Goal: Task Accomplishment & Management: Manage account settings

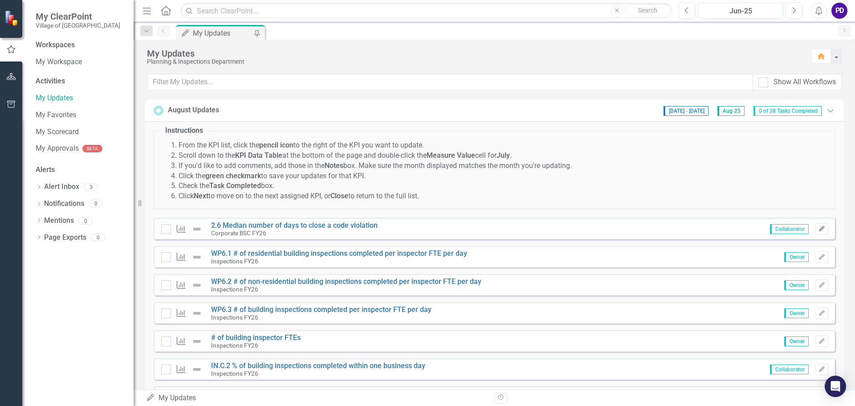
click at [819, 229] on icon "Edit" at bounding box center [822, 228] width 7 height 5
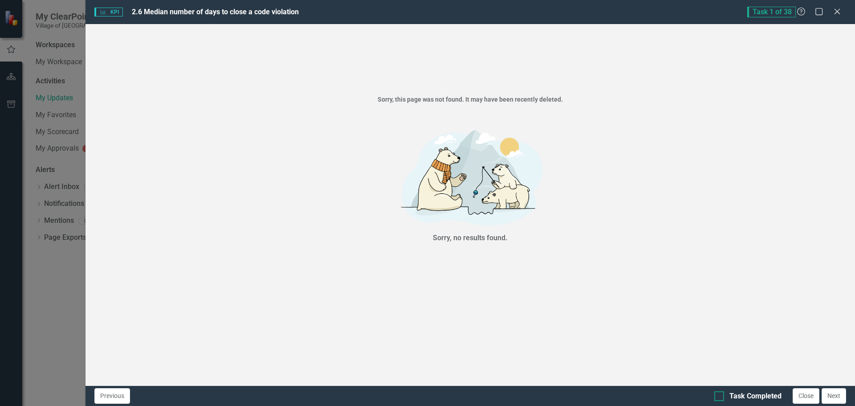
click at [722, 394] on div at bounding box center [720, 396] width 10 height 10
click at [720, 394] on input "Task Completed" at bounding box center [718, 394] width 6 height 6
checkbox input "true"
click at [830, 392] on button "Next" at bounding box center [834, 396] width 25 height 16
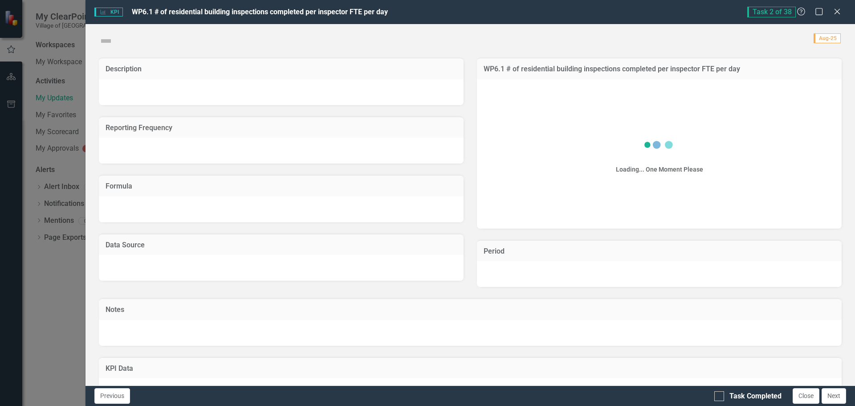
checkbox input "true"
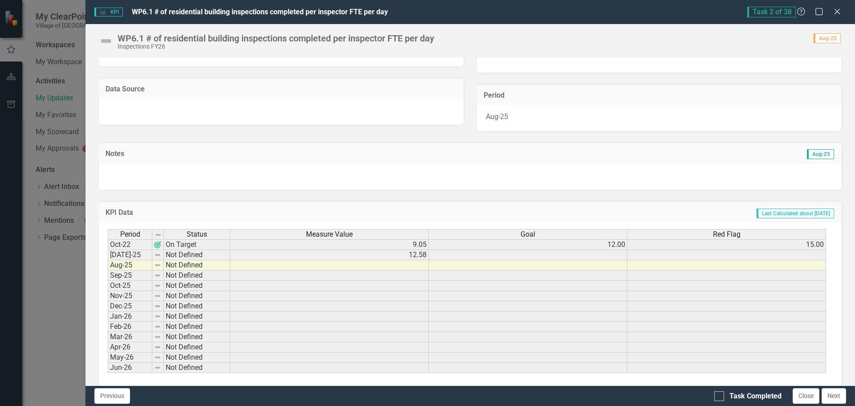
scroll to position [166, 0]
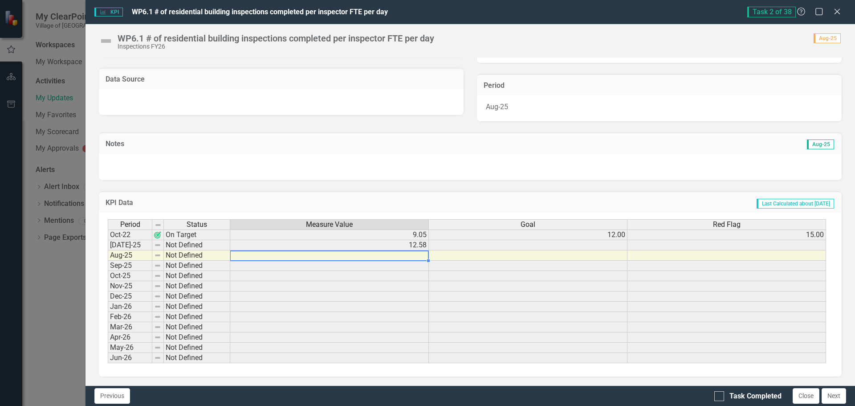
click at [406, 253] on td at bounding box center [329, 255] width 199 height 10
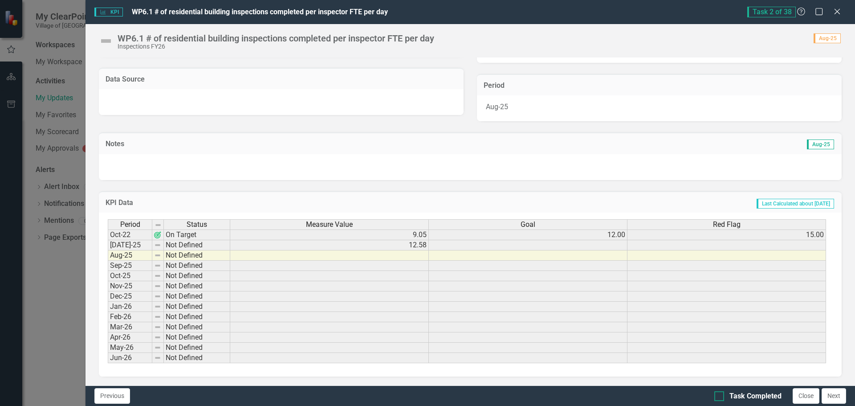
click at [722, 398] on div at bounding box center [720, 396] width 10 height 10
click at [720, 397] on input "Task Completed" at bounding box center [718, 394] width 6 height 6
checkbox input "true"
click at [831, 393] on button "Next" at bounding box center [834, 396] width 25 height 16
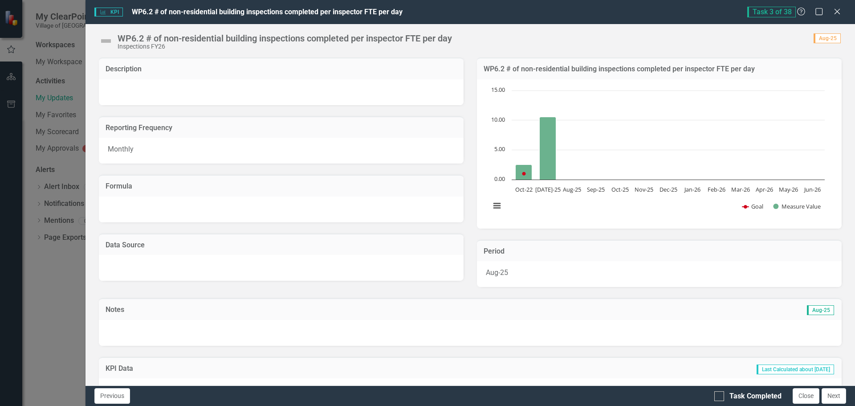
checkbox input "true"
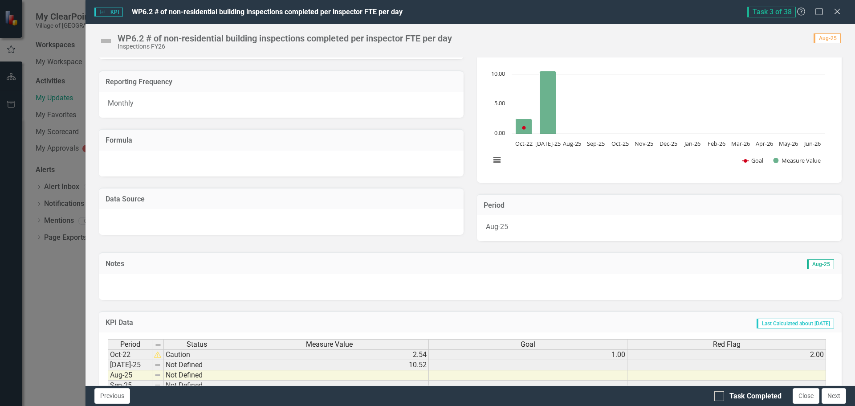
scroll to position [89, 0]
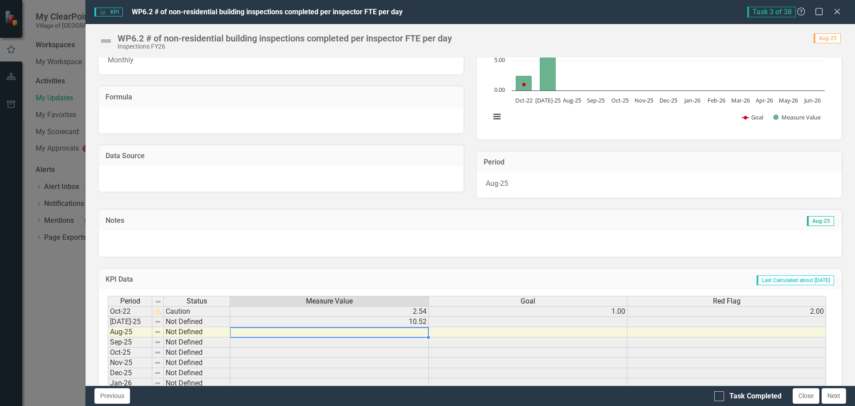
click at [417, 333] on td at bounding box center [329, 332] width 199 height 10
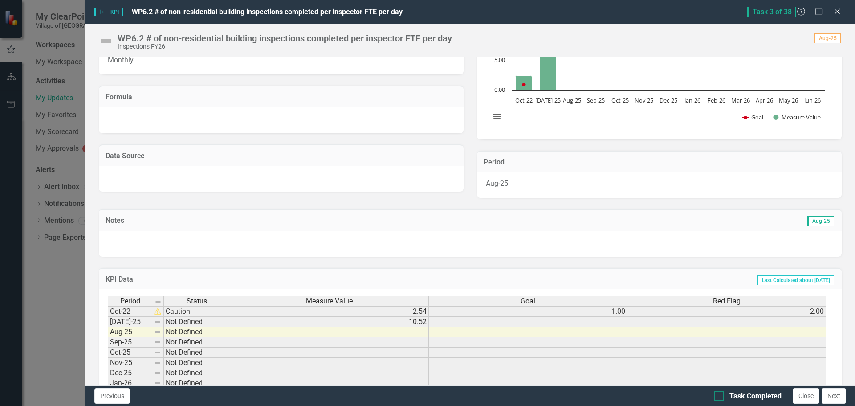
click at [715, 397] on div at bounding box center [720, 396] width 10 height 10
click at [715, 397] on input "Task Completed" at bounding box center [718, 394] width 6 height 6
checkbox input "true"
click at [840, 399] on button "Next" at bounding box center [834, 396] width 25 height 16
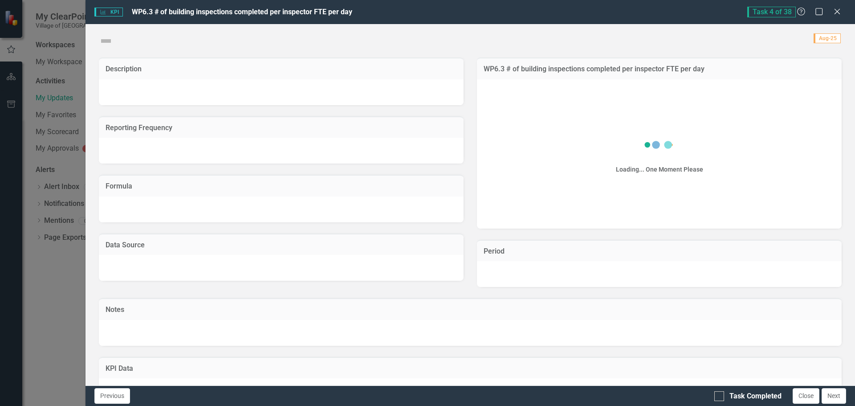
checkbox input "true"
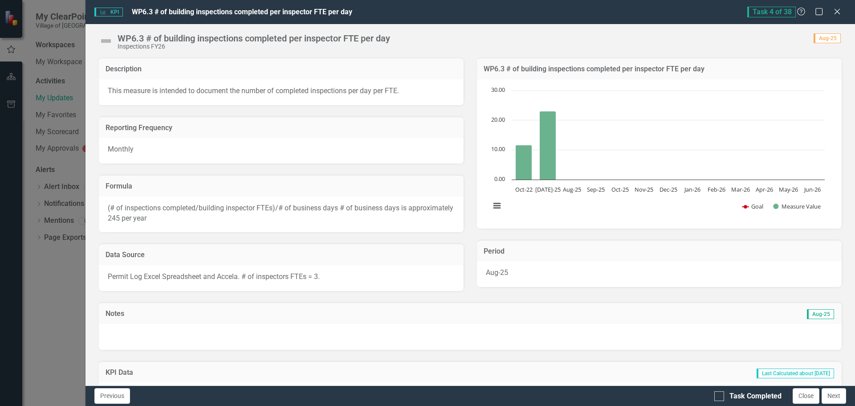
scroll to position [170, 0]
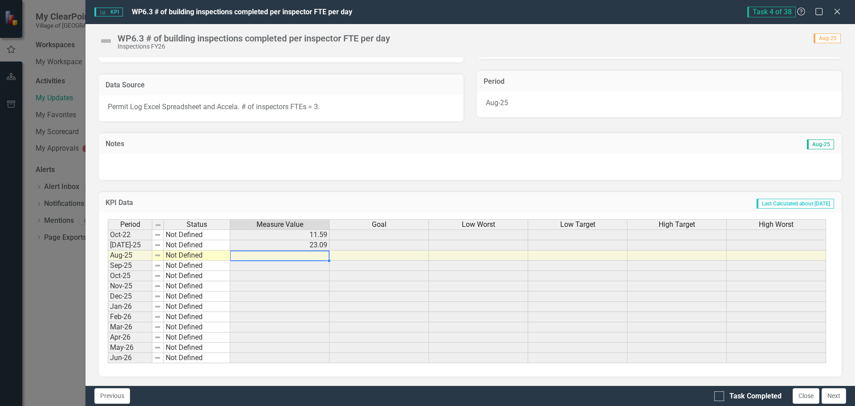
click at [316, 257] on td at bounding box center [279, 255] width 99 height 10
click at [718, 399] on div at bounding box center [720, 396] width 10 height 10
click at [718, 397] on input "Task Completed" at bounding box center [718, 394] width 6 height 6
checkbox input "true"
click at [830, 395] on button "Next" at bounding box center [834, 396] width 25 height 16
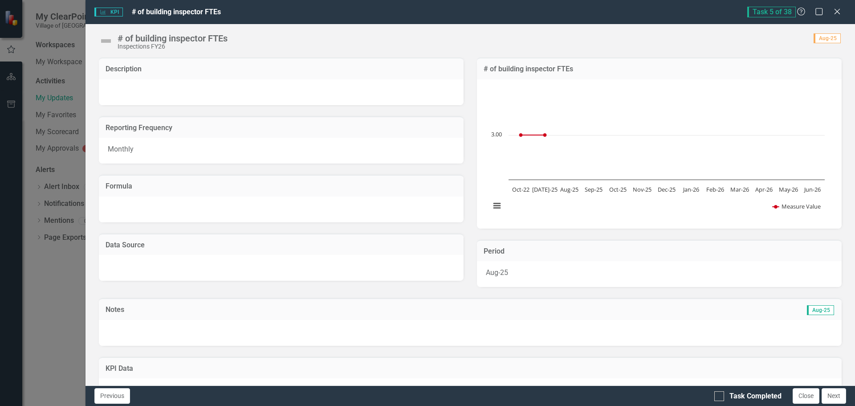
checkbox input "true"
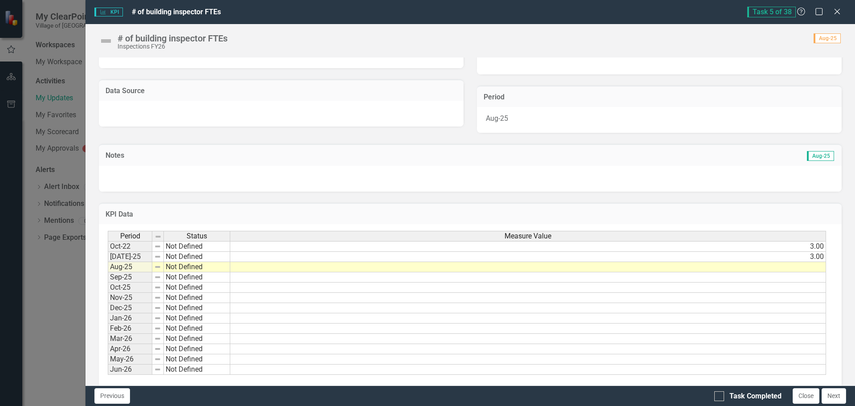
scroll to position [166, 0]
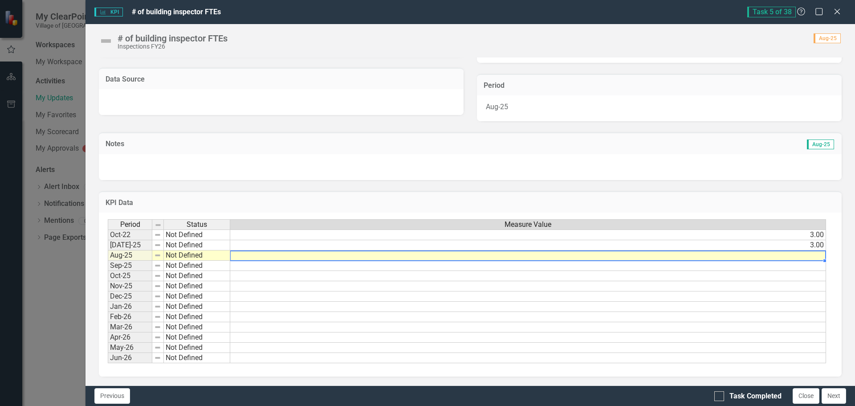
click at [816, 257] on td at bounding box center [528, 255] width 596 height 10
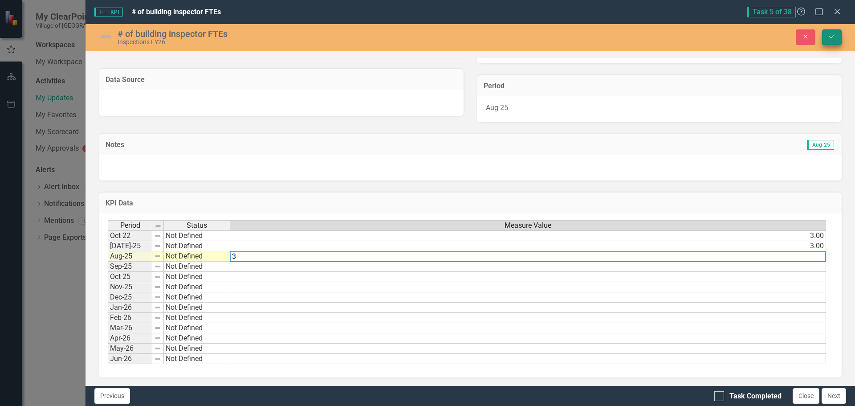
type textarea "3"
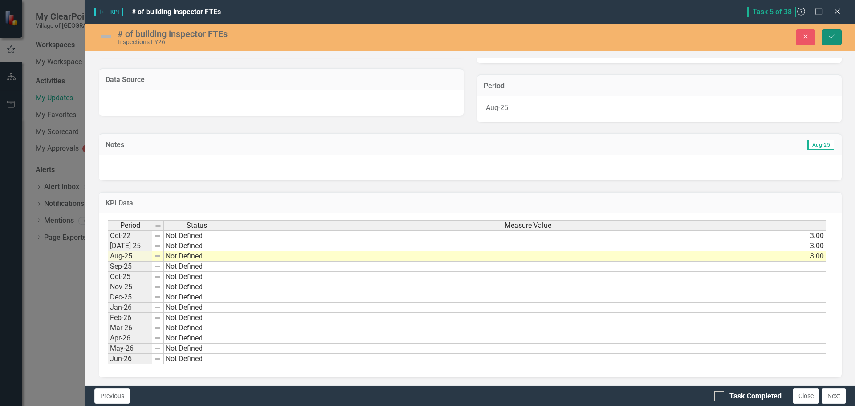
click at [827, 32] on button "Save" at bounding box center [832, 37] width 20 height 16
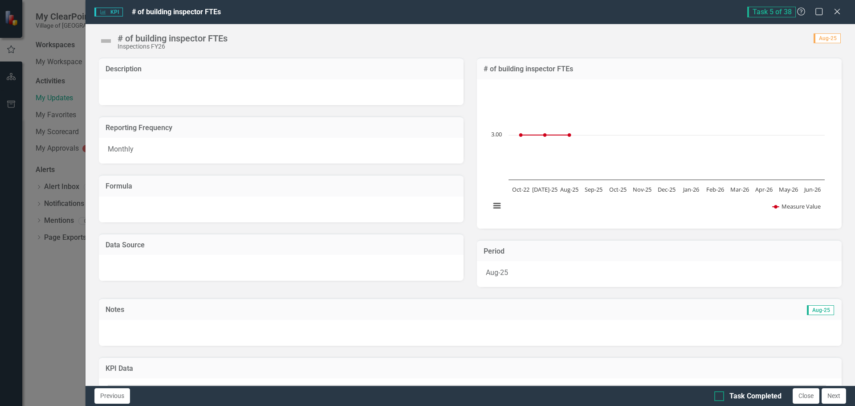
click at [716, 397] on div at bounding box center [720, 396] width 10 height 10
click at [716, 397] on input "Task Completed" at bounding box center [718, 394] width 6 height 6
checkbox input "true"
click at [839, 399] on button "Next" at bounding box center [834, 396] width 25 height 16
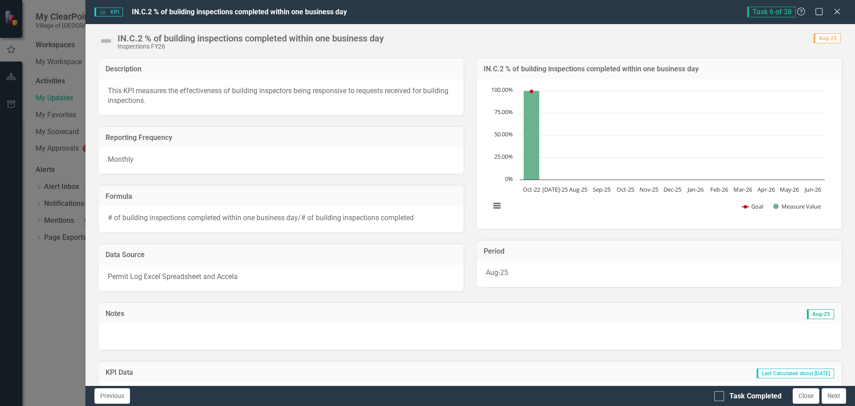
checkbox input "true"
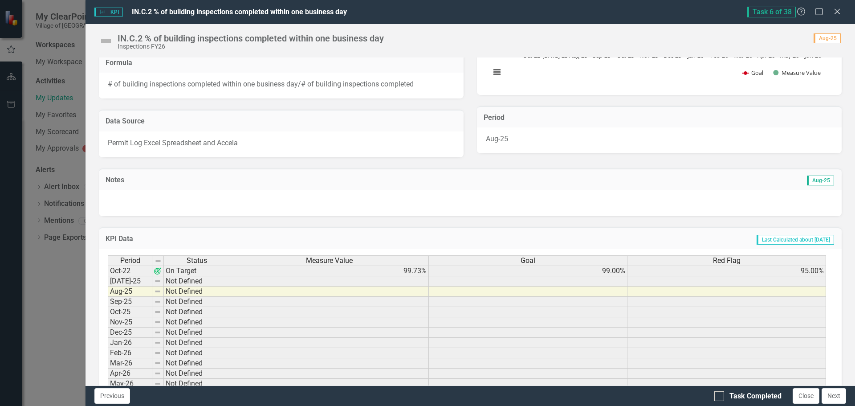
scroll to position [170, 0]
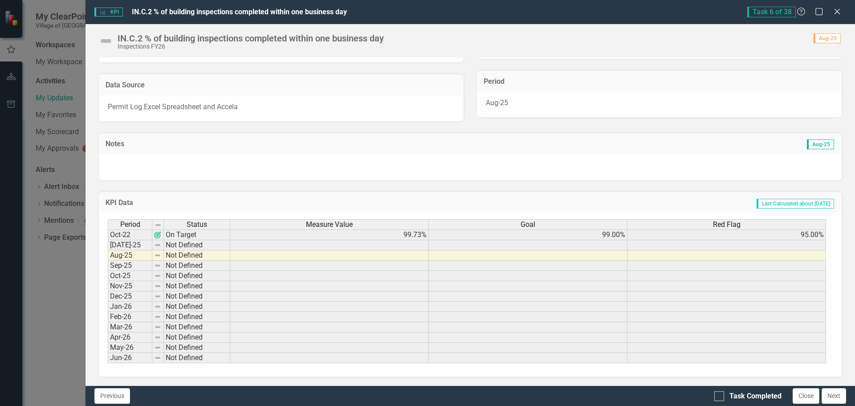
click at [344, 256] on td at bounding box center [329, 255] width 199 height 10
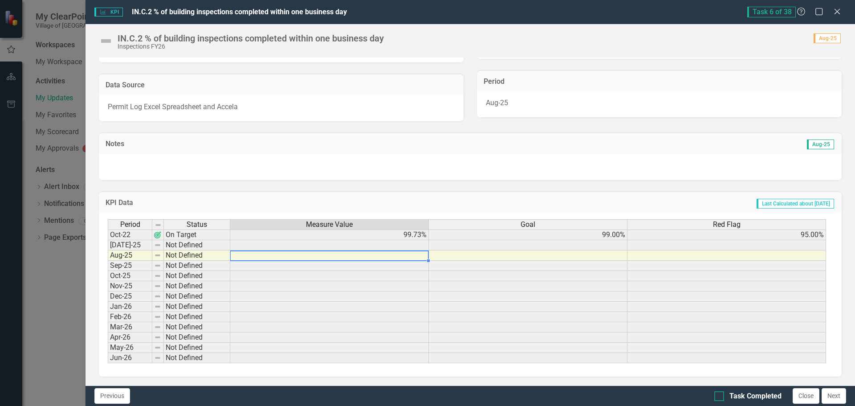
click at [721, 396] on div at bounding box center [720, 396] width 10 height 10
click at [720, 396] on input "Task Completed" at bounding box center [718, 394] width 6 height 6
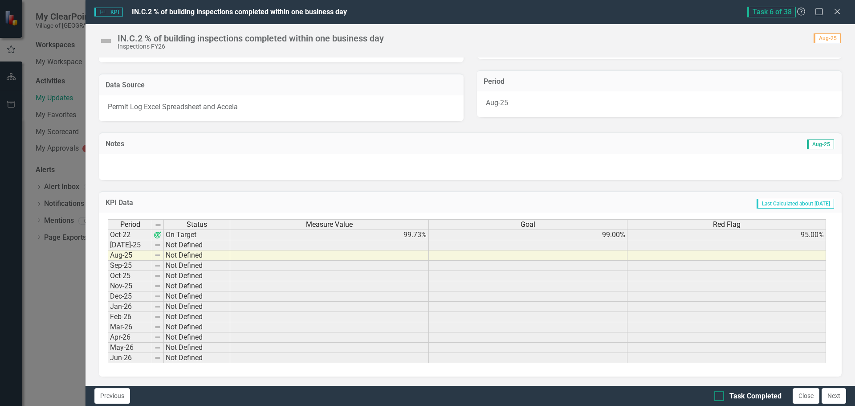
checkbox input "true"
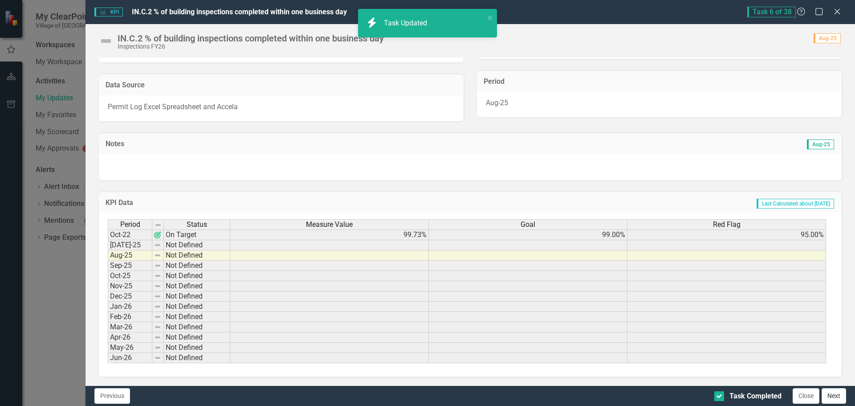
click at [835, 397] on button "Next" at bounding box center [834, 396] width 25 height 16
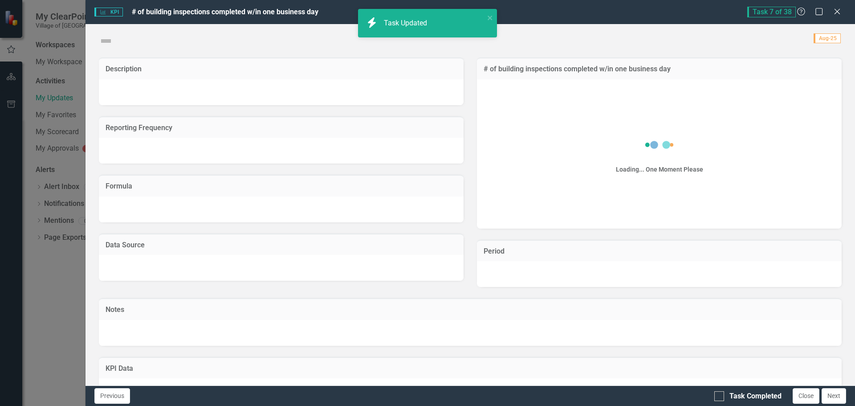
checkbox input "true"
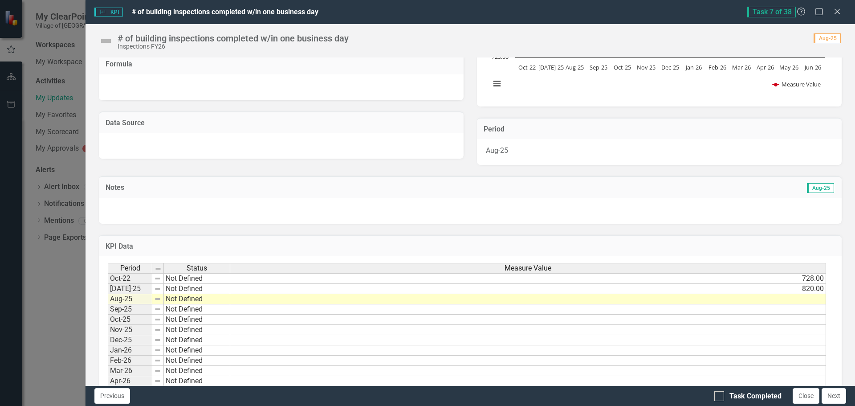
scroll to position [134, 0]
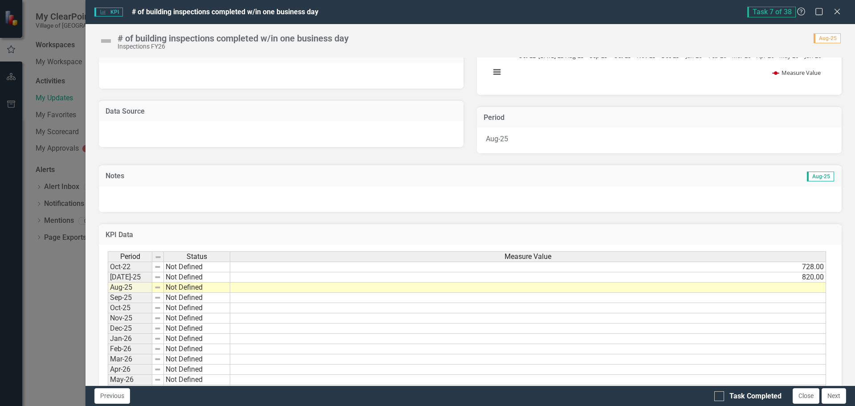
click at [625, 288] on td at bounding box center [528, 287] width 596 height 10
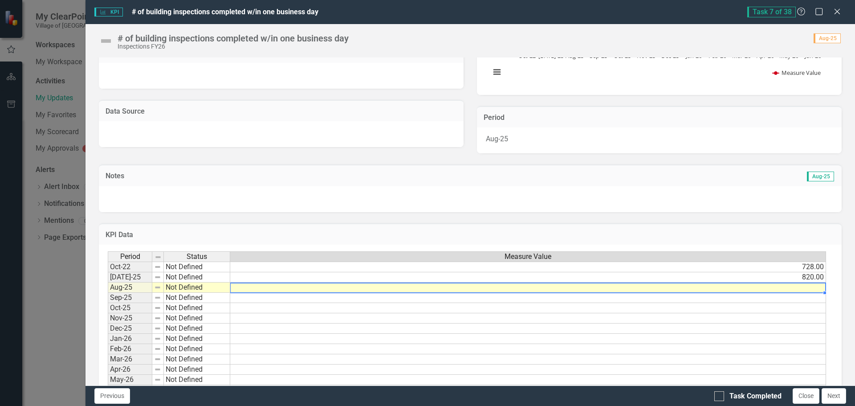
click at [788, 286] on td at bounding box center [528, 287] width 596 height 10
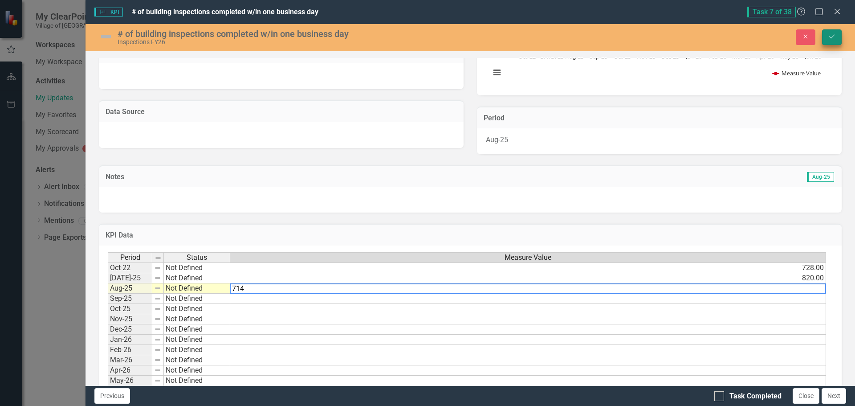
type textarea "714"
click at [830, 34] on icon "Save" at bounding box center [832, 36] width 8 height 6
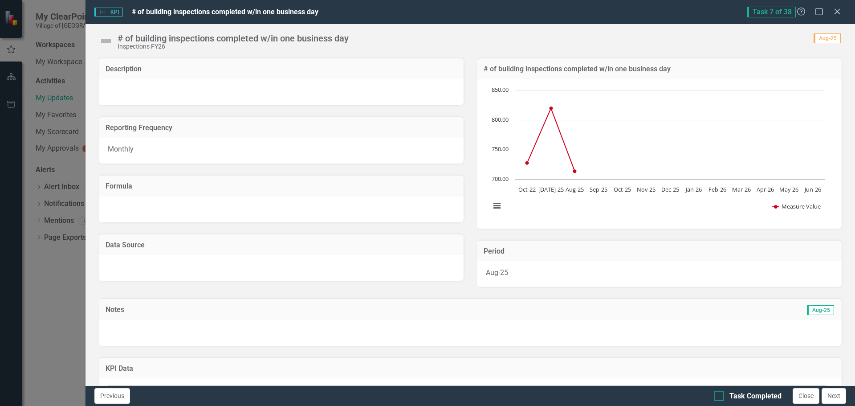
click at [722, 396] on div at bounding box center [720, 396] width 10 height 10
click at [720, 396] on input "Task Completed" at bounding box center [718, 394] width 6 height 6
checkbox input "true"
click at [838, 394] on button "Next" at bounding box center [834, 396] width 25 height 16
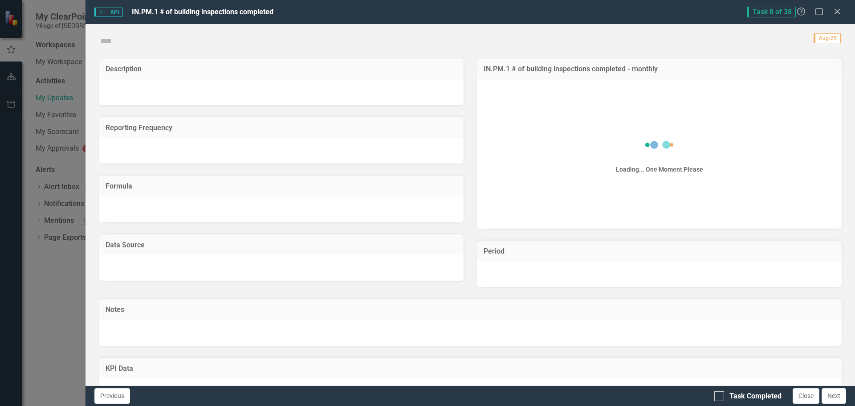
checkbox input "true"
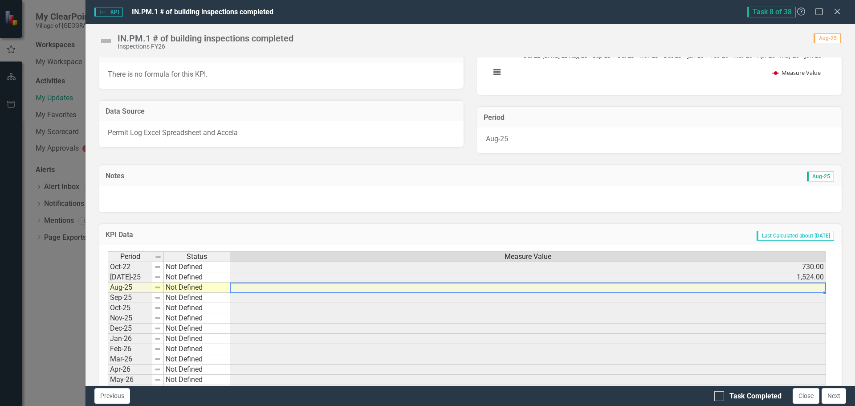
click at [794, 290] on td at bounding box center [528, 287] width 596 height 10
click at [719, 398] on div at bounding box center [720, 396] width 10 height 10
click at [719, 397] on input "Task Completed" at bounding box center [718, 394] width 6 height 6
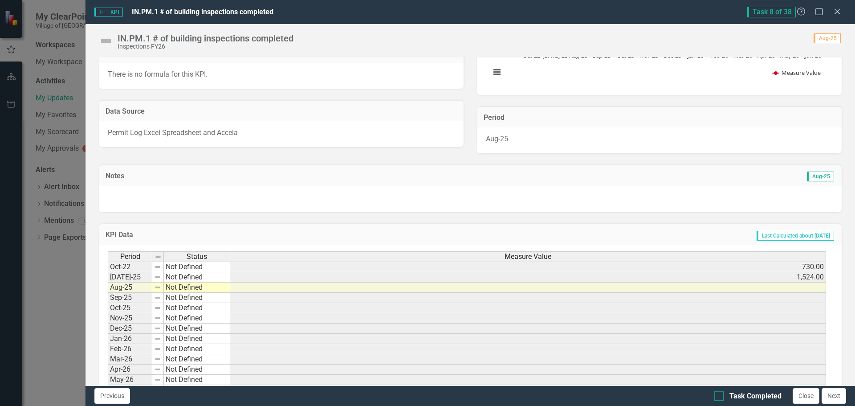
checkbox input "true"
click at [837, 399] on button "Next" at bounding box center [834, 396] width 25 height 16
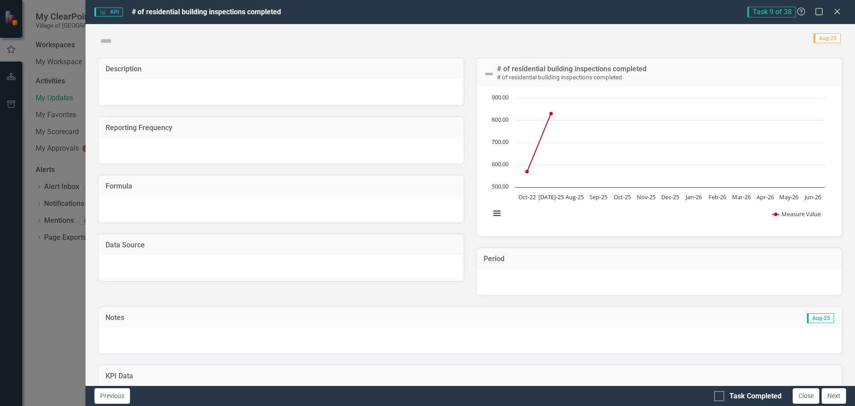
checkbox input "true"
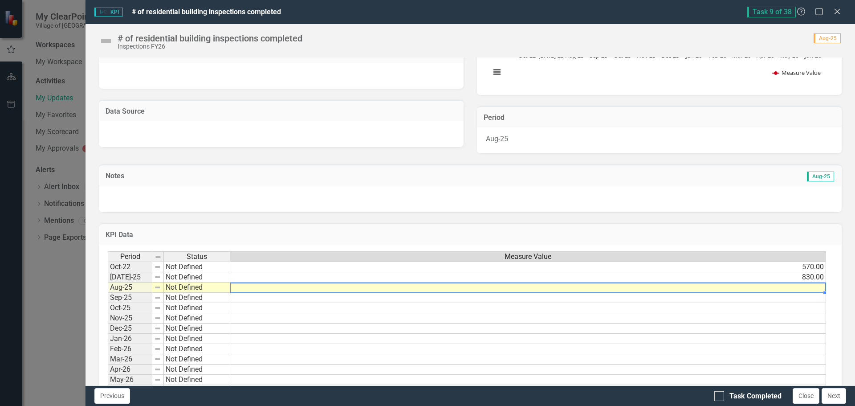
click at [811, 291] on td at bounding box center [528, 287] width 596 height 10
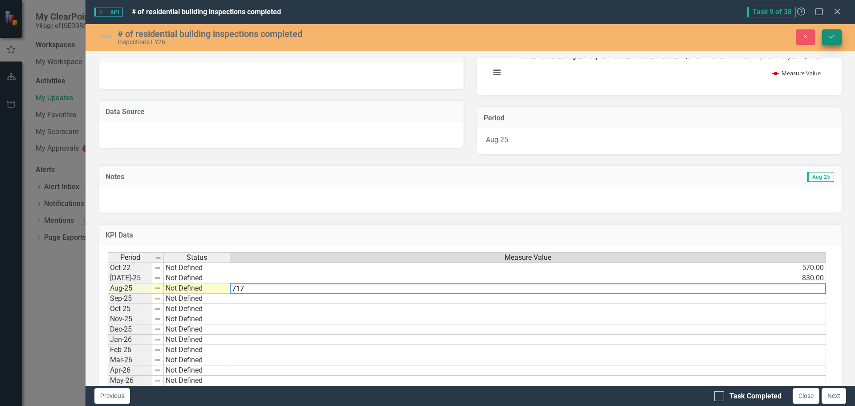
type textarea "717"
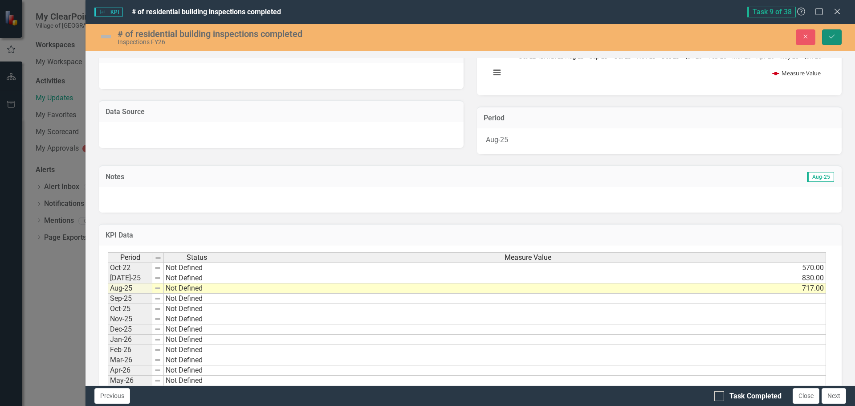
click at [833, 35] on icon "Save" at bounding box center [832, 36] width 8 height 6
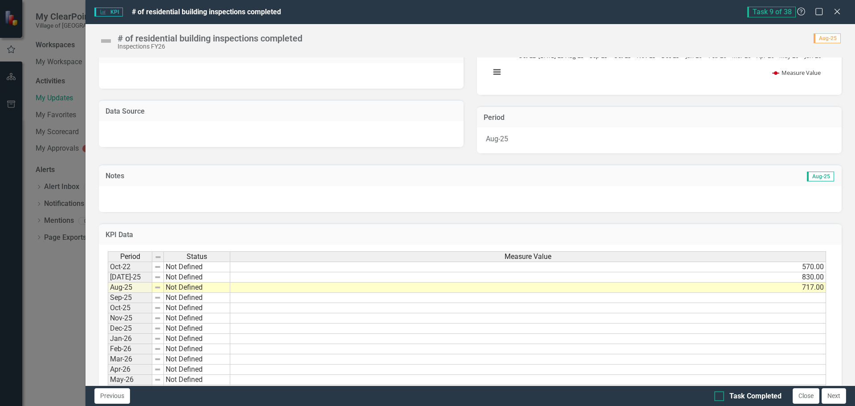
click at [720, 398] on div at bounding box center [720, 396] width 10 height 10
click at [720, 397] on input "Task Completed" at bounding box center [718, 394] width 6 height 6
checkbox input "true"
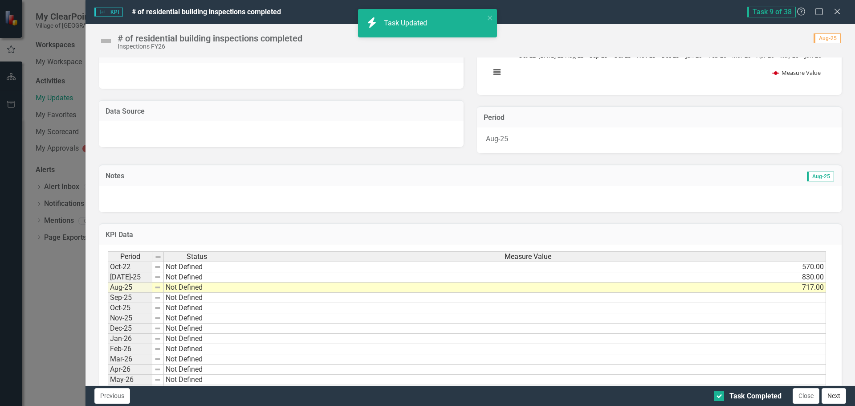
click at [835, 398] on button "Next" at bounding box center [834, 396] width 25 height 16
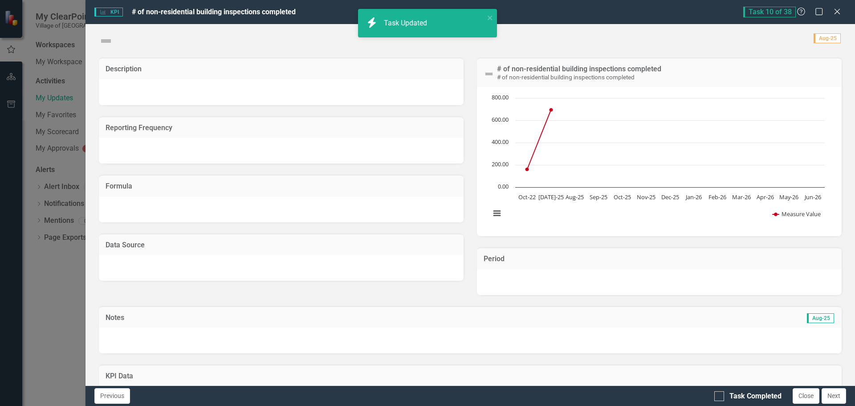
checkbox input "true"
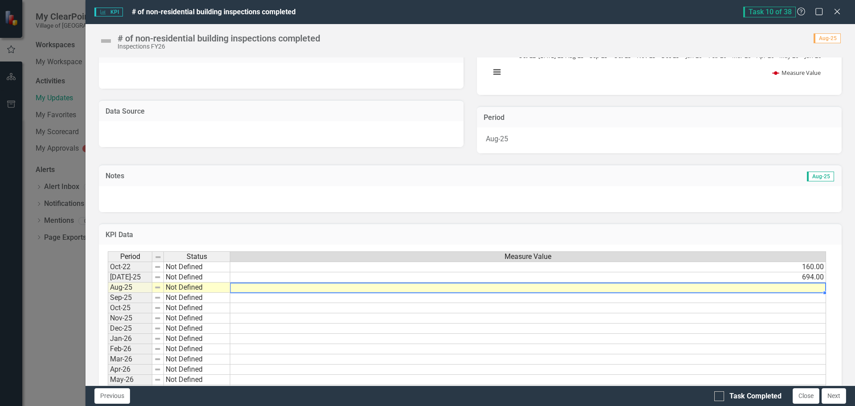
click at [794, 288] on td at bounding box center [528, 287] width 596 height 10
click at [809, 290] on td at bounding box center [528, 287] width 596 height 10
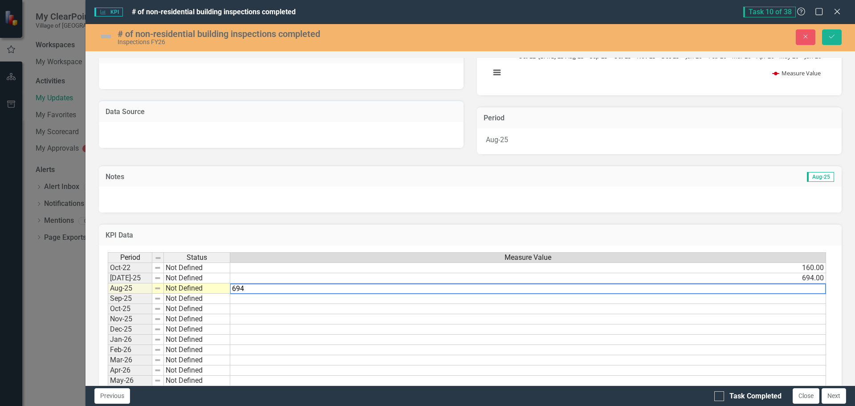
click at [819, 277] on td "694.00" at bounding box center [528, 278] width 596 height 10
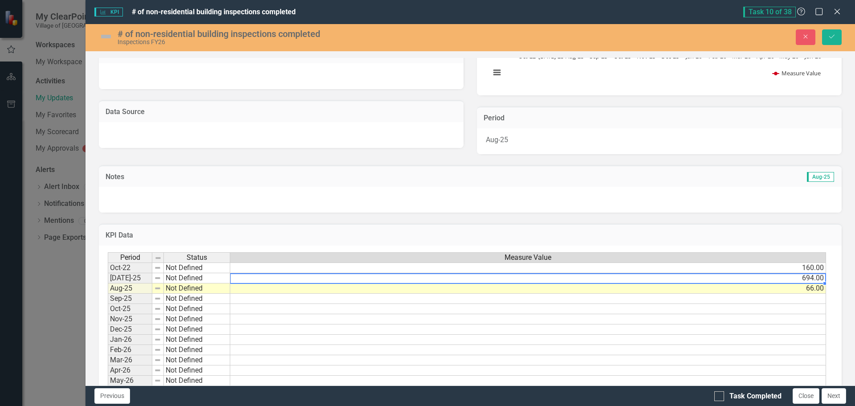
click at [808, 282] on td "694.00" at bounding box center [528, 278] width 596 height 10
click at [805, 278] on td "694.00" at bounding box center [528, 278] width 596 height 10
type textarea "136"
click at [835, 38] on icon "Save" at bounding box center [832, 36] width 8 height 6
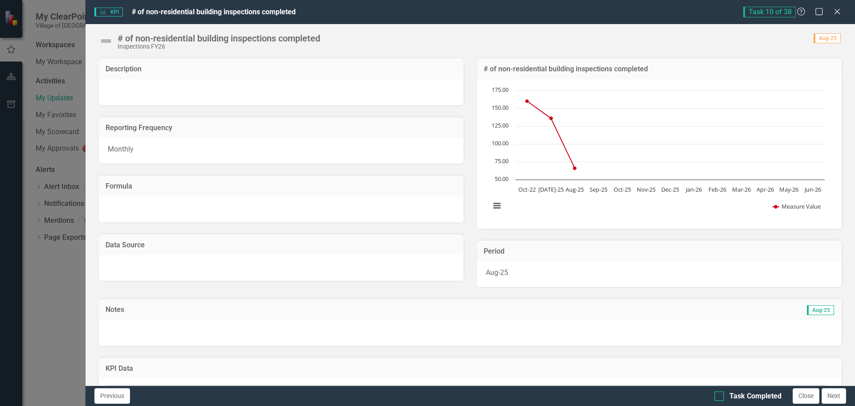
click at [719, 395] on input "Task Completed" at bounding box center [718, 394] width 6 height 6
checkbox input "true"
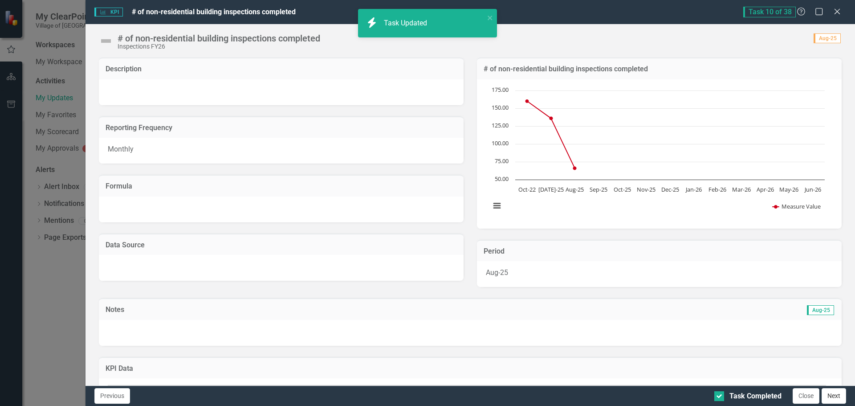
click at [829, 393] on button "Next" at bounding box center [834, 396] width 25 height 16
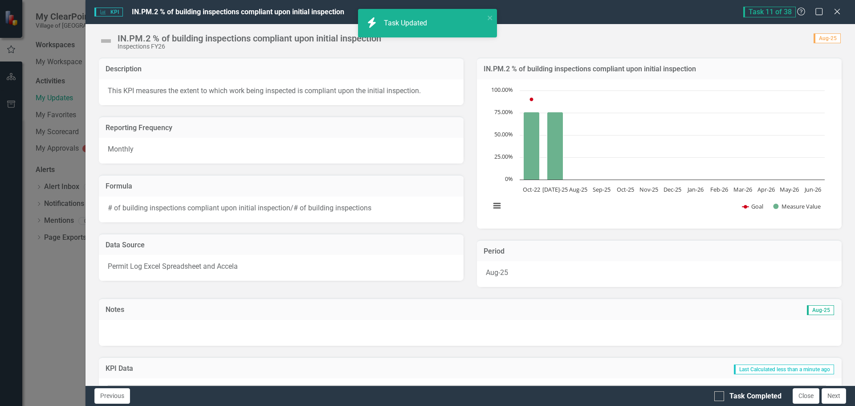
checkbox input "true"
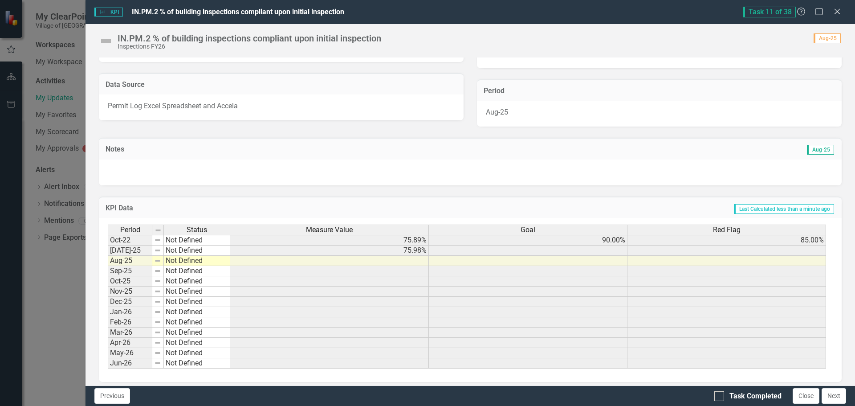
scroll to position [166, 0]
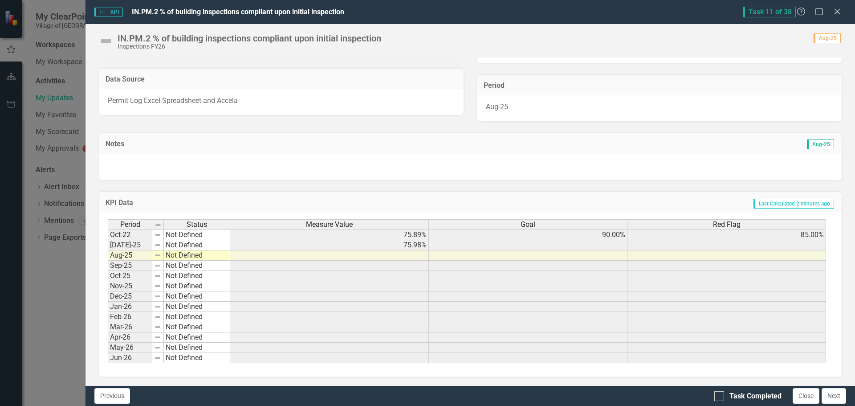
click at [410, 259] on td at bounding box center [329, 255] width 199 height 10
click at [721, 395] on div at bounding box center [720, 396] width 10 height 10
click at [720, 395] on input "Task Completed" at bounding box center [718, 394] width 6 height 6
checkbox input "true"
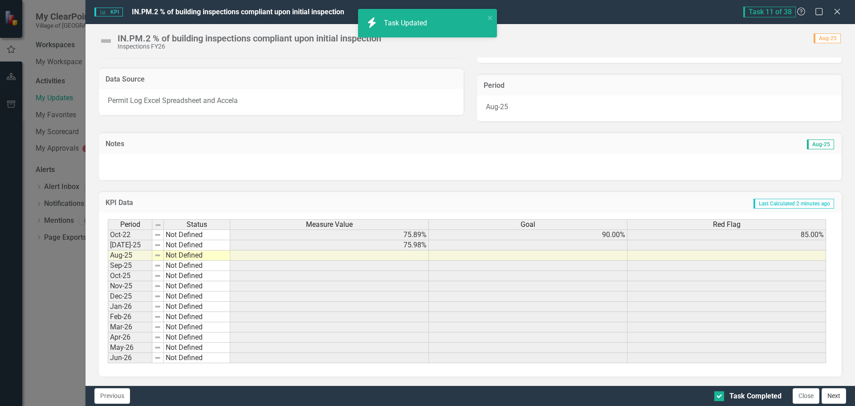
click at [841, 399] on button "Next" at bounding box center [834, 396] width 25 height 16
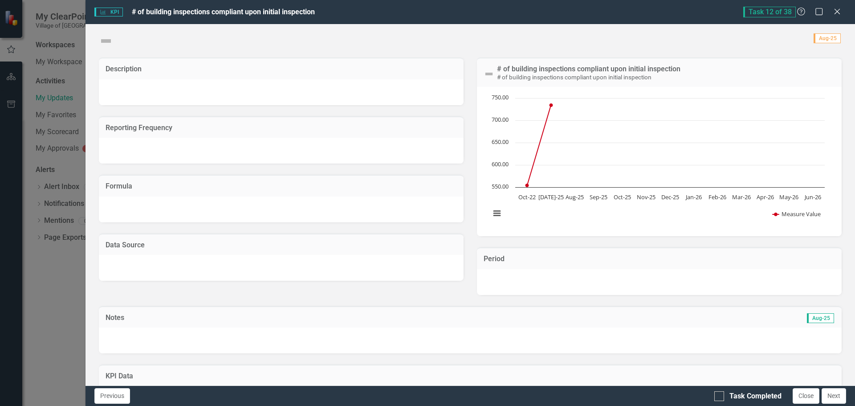
checkbox input "true"
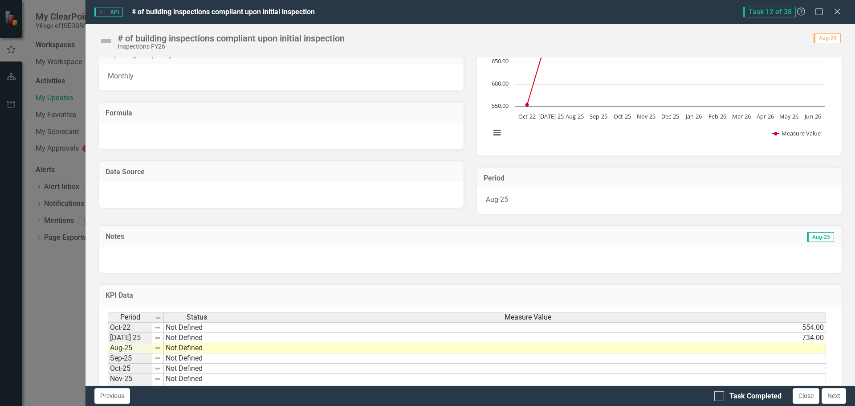
scroll to position [134, 0]
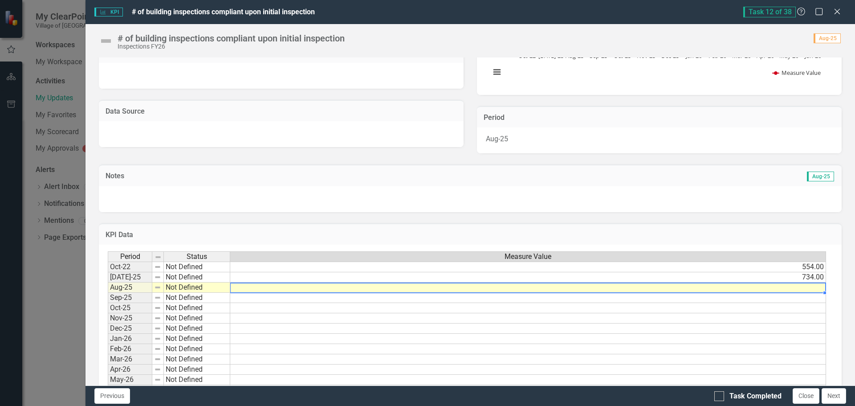
click at [785, 287] on td at bounding box center [528, 287] width 596 height 10
click at [810, 288] on td at bounding box center [528, 287] width 596 height 10
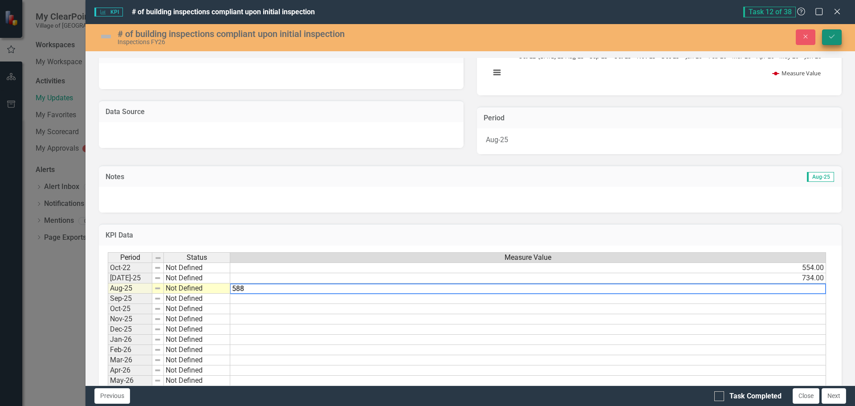
type textarea "588"
click at [835, 32] on button "Save" at bounding box center [832, 37] width 20 height 16
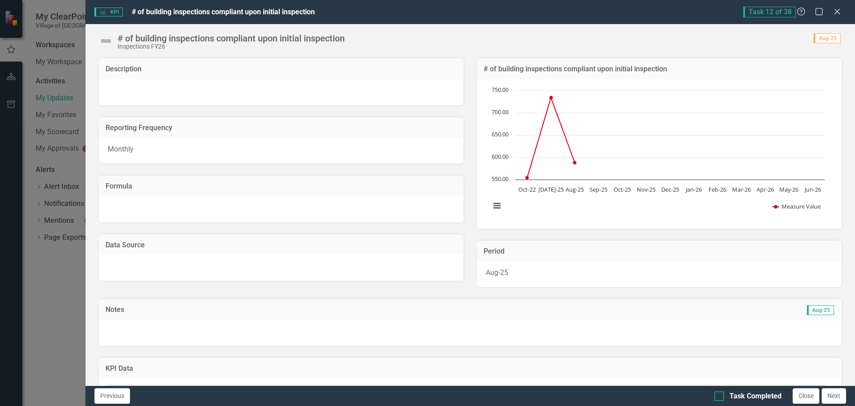
click at [719, 398] on div at bounding box center [720, 396] width 10 height 10
click at [719, 397] on input "Task Completed" at bounding box center [718, 394] width 6 height 6
checkbox input "true"
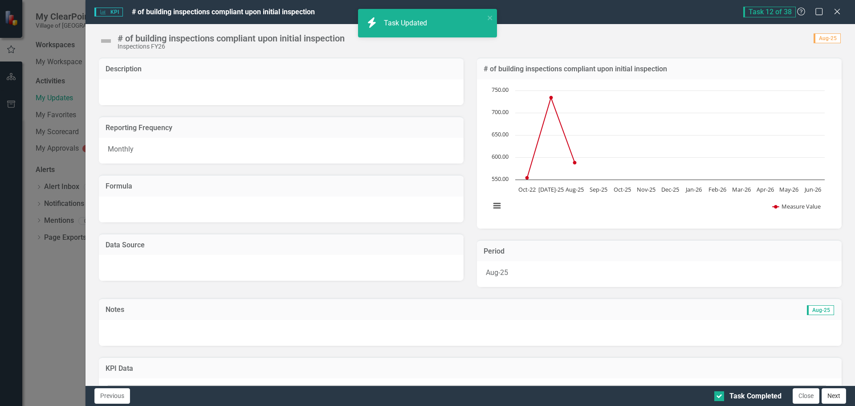
click at [831, 399] on button "Next" at bounding box center [834, 396] width 25 height 16
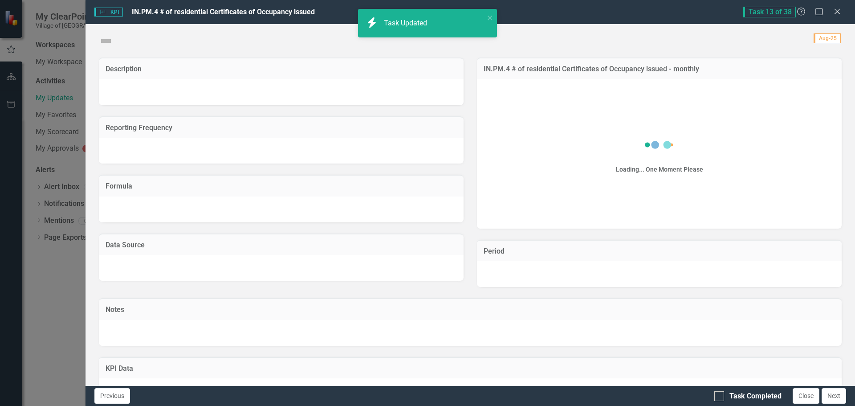
checkbox input "true"
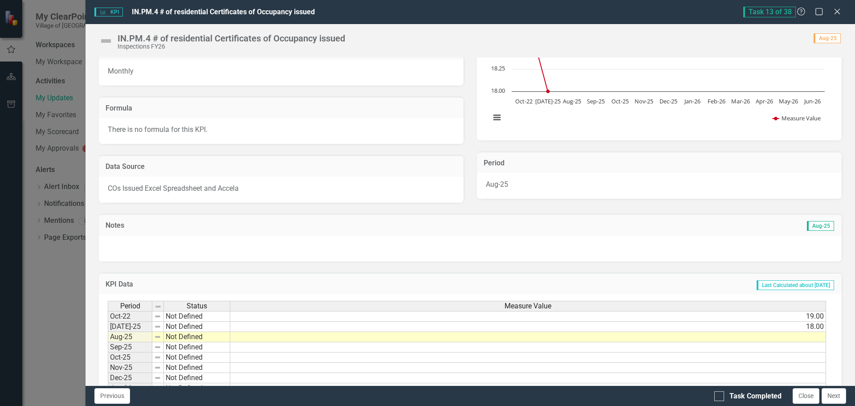
scroll to position [89, 0]
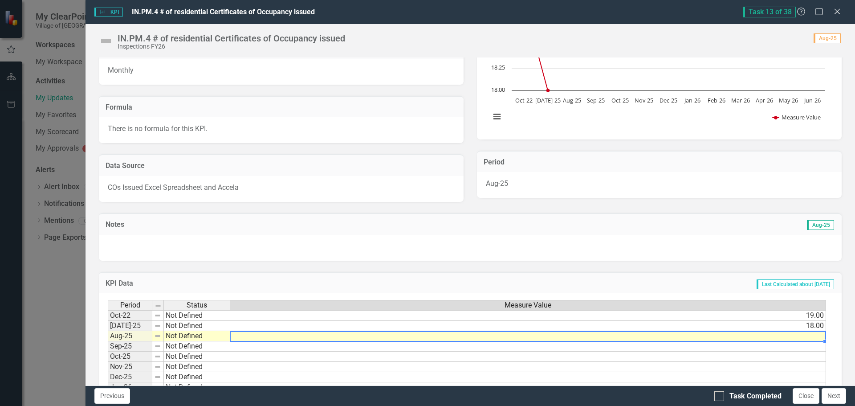
click at [771, 337] on td at bounding box center [528, 336] width 596 height 10
click at [807, 335] on td at bounding box center [528, 336] width 596 height 10
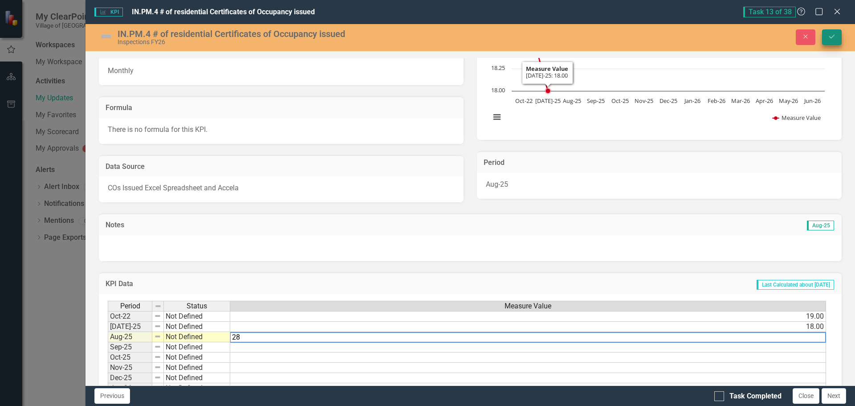
type textarea "28"
click at [830, 32] on button "Save" at bounding box center [832, 37] width 20 height 16
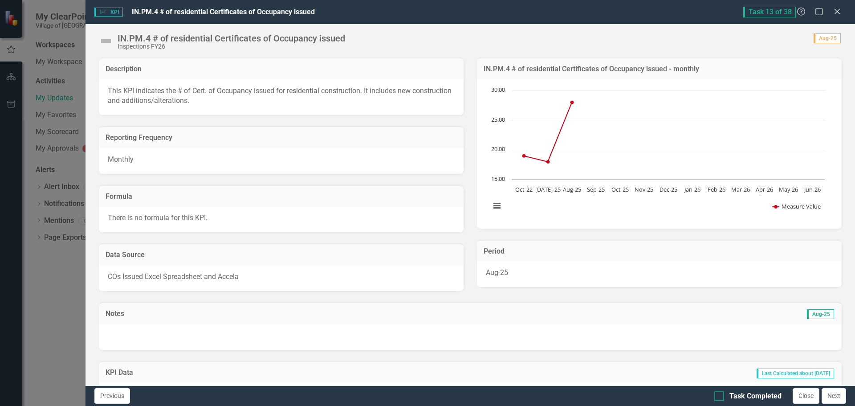
click at [721, 395] on div at bounding box center [720, 396] width 10 height 10
click at [720, 395] on input "Task Completed" at bounding box center [718, 394] width 6 height 6
checkbox input "true"
click at [836, 398] on button "Next" at bounding box center [834, 396] width 25 height 16
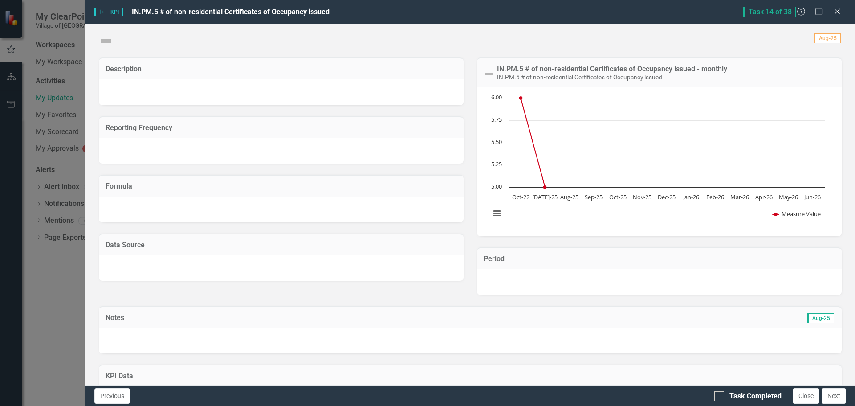
checkbox input "true"
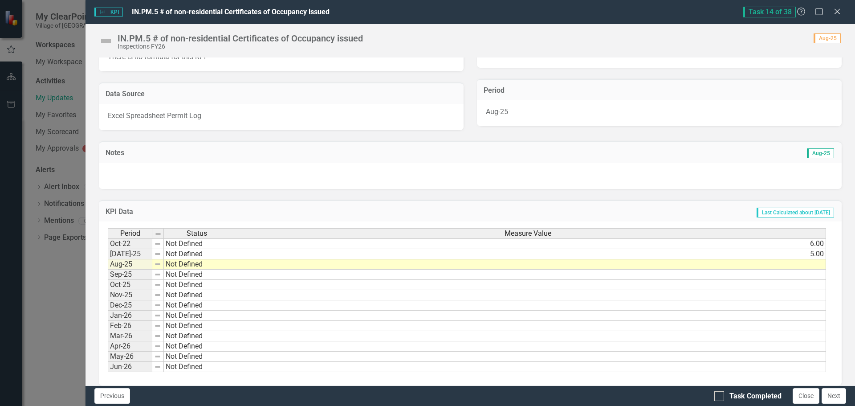
scroll to position [170, 0]
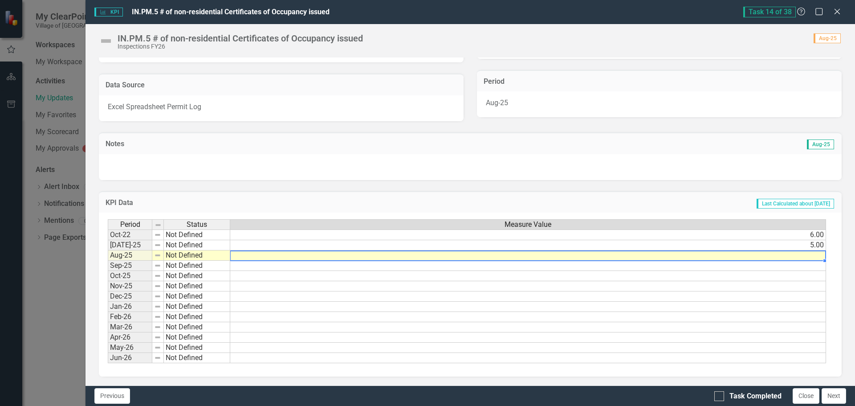
click at [821, 257] on td at bounding box center [528, 255] width 596 height 10
click at [819, 257] on td at bounding box center [528, 255] width 596 height 10
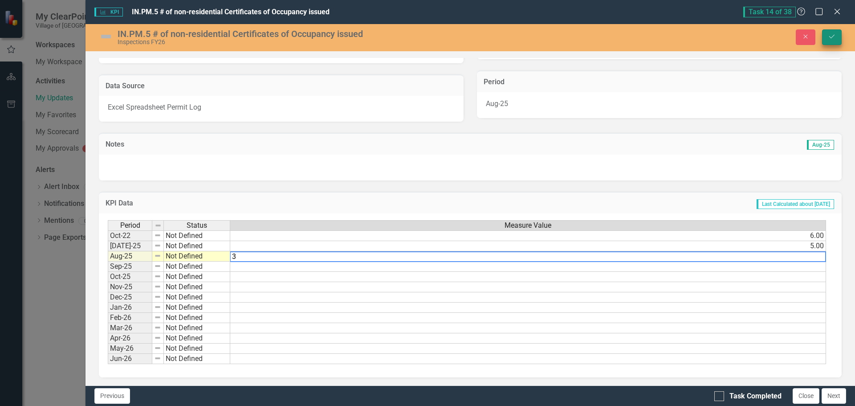
type textarea "3"
click at [830, 38] on icon "Save" at bounding box center [832, 36] width 8 height 6
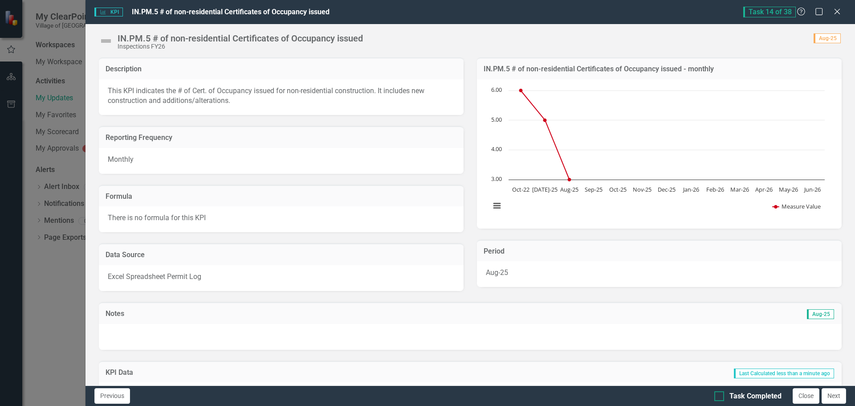
click at [721, 398] on div at bounding box center [720, 396] width 10 height 10
click at [720, 397] on input "Task Completed" at bounding box center [718, 394] width 6 height 6
checkbox input "true"
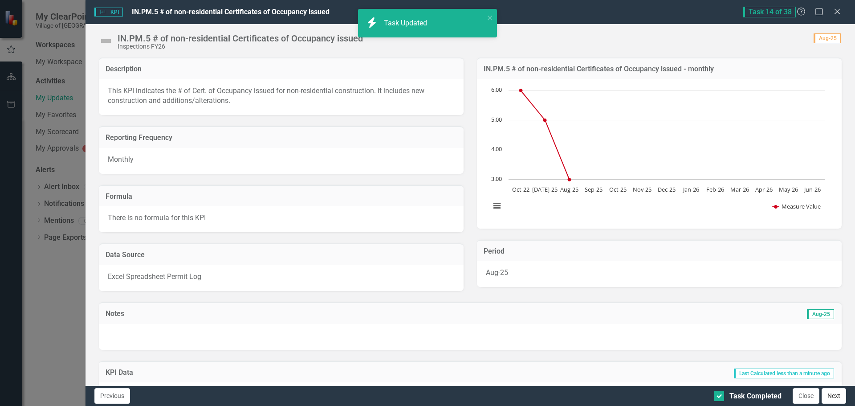
click at [844, 391] on button "Next" at bounding box center [834, 396] width 25 height 16
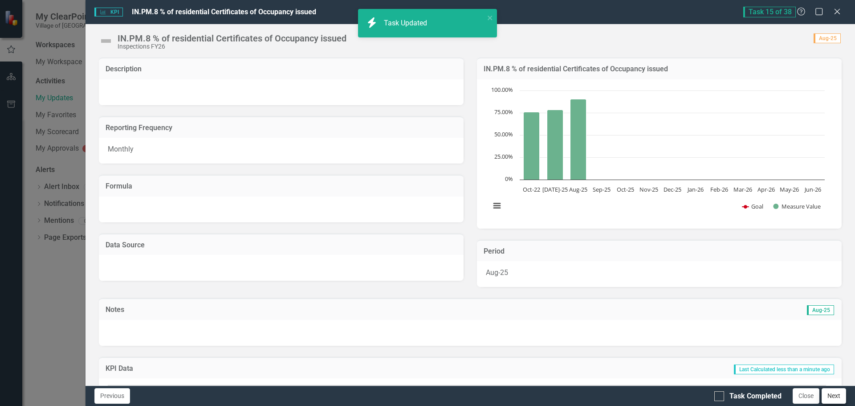
checkbox input "true"
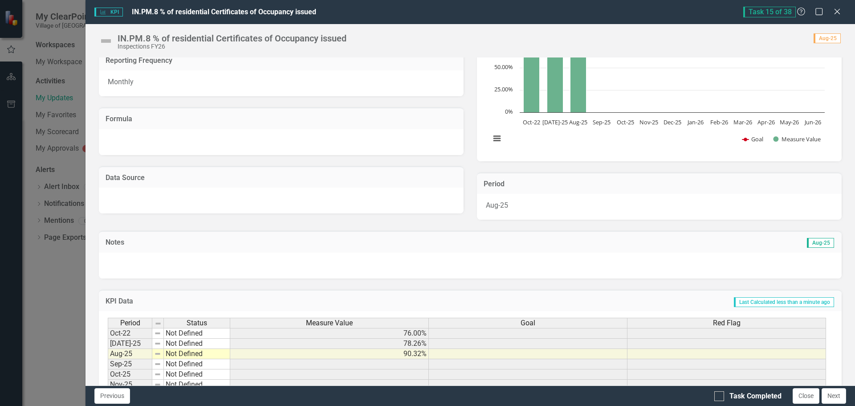
scroll to position [134, 0]
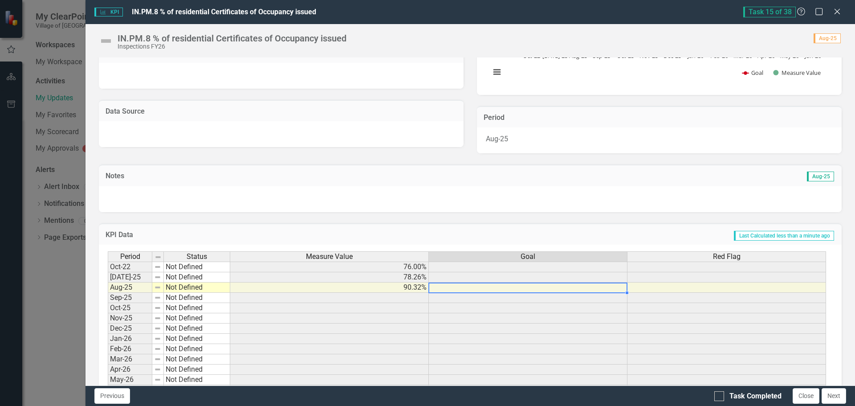
click at [108, 292] on div "Period Status Measure Value Goal Red Flag Oct-22 Not Defined 76.00% [DATE]-25 N…" at bounding box center [108, 323] width 0 height 144
click at [646, 287] on td at bounding box center [727, 287] width 199 height 10
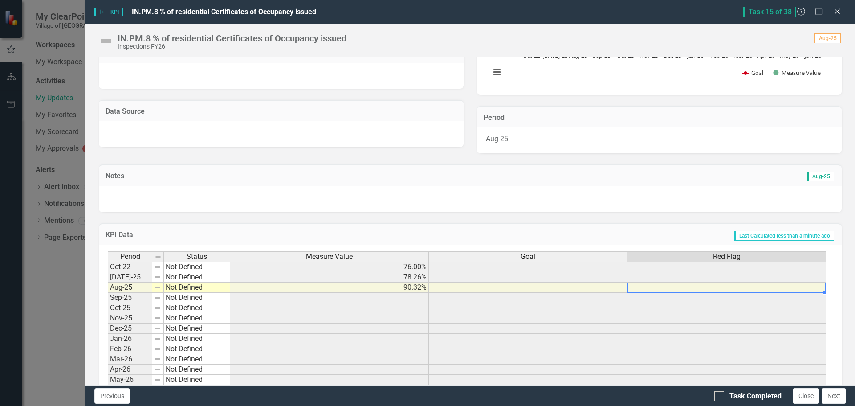
click at [382, 285] on td "90.32%" at bounding box center [329, 287] width 199 height 10
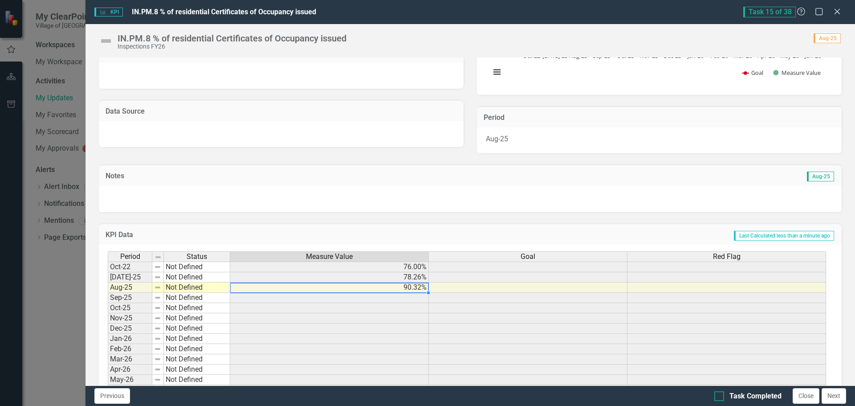
click at [721, 397] on div at bounding box center [720, 396] width 10 height 10
click at [720, 397] on input "Task Completed" at bounding box center [718, 394] width 6 height 6
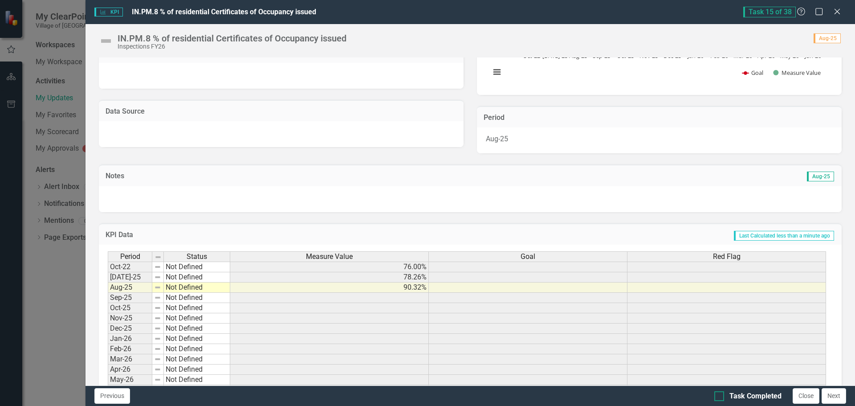
checkbox input "true"
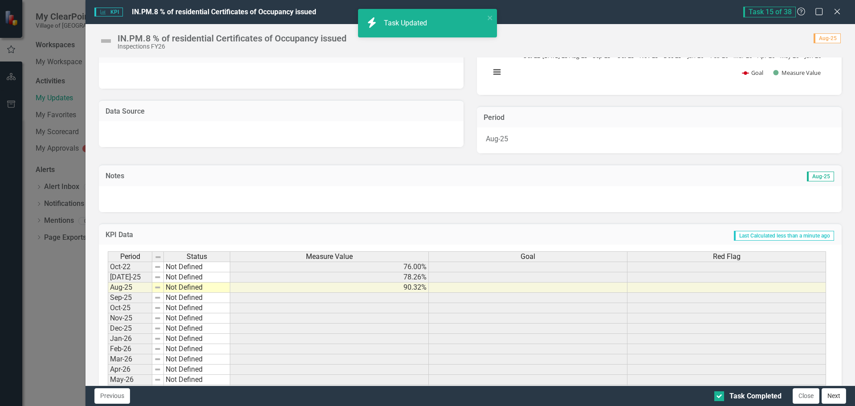
click at [834, 394] on button "Next" at bounding box center [834, 396] width 25 height 16
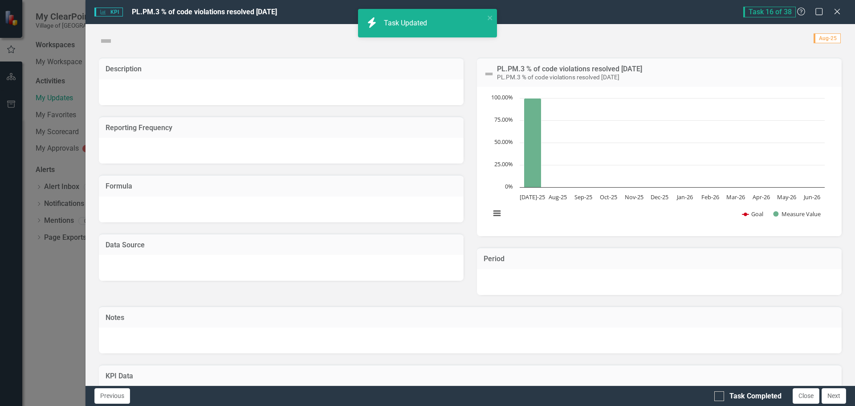
checkbox input "true"
